Goal: Find specific page/section: Find specific page/section

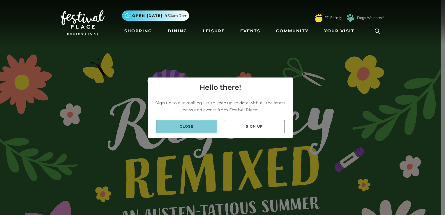
click at [167, 126] on link "Close" at bounding box center [186, 126] width 61 height 13
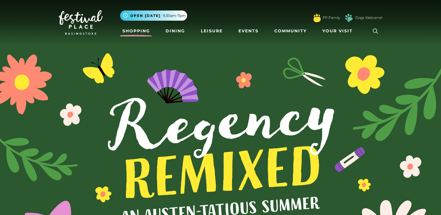
click at [138, 32] on link "Shopping" at bounding box center [136, 31] width 32 height 11
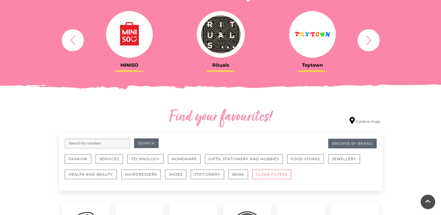
scroll to position [291, 0]
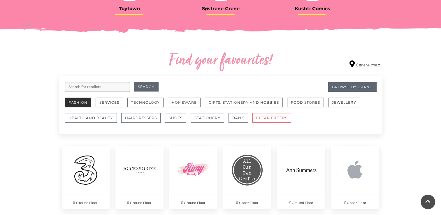
click at [80, 101] on button "Fashion" at bounding box center [78, 103] width 27 height 10
